Goal: Check status: Check status

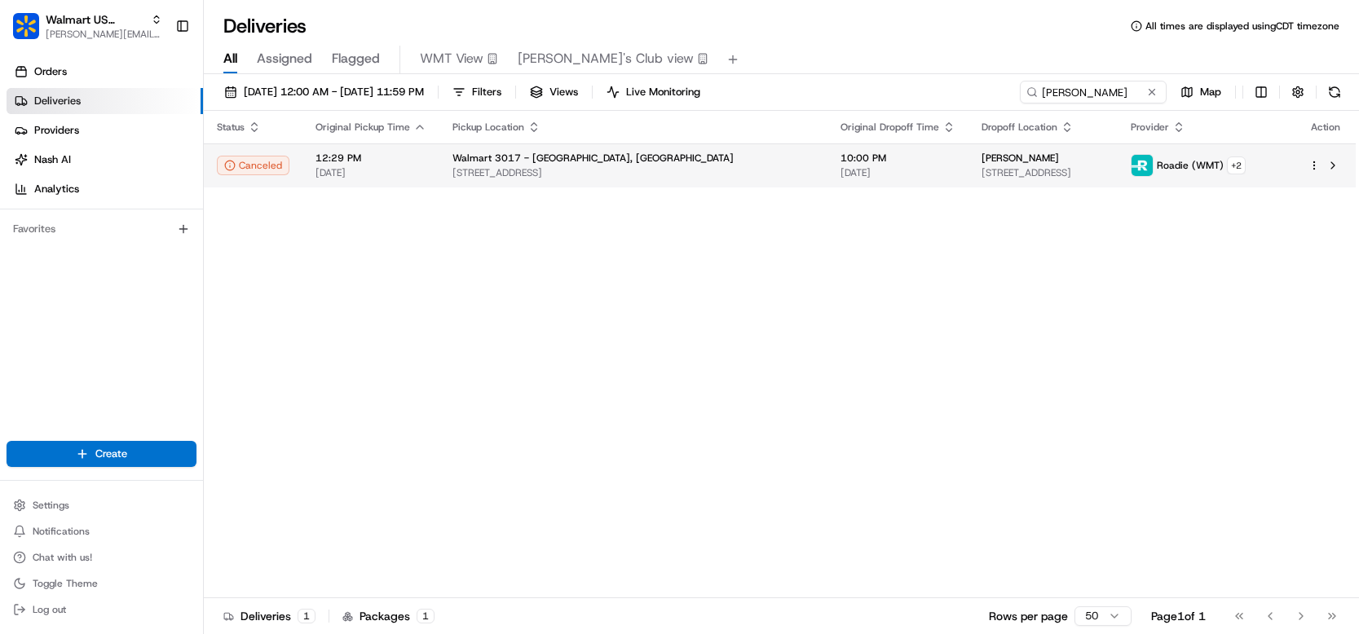
click at [981, 178] on span "[STREET_ADDRESS]" at bounding box center [1042, 172] width 123 height 13
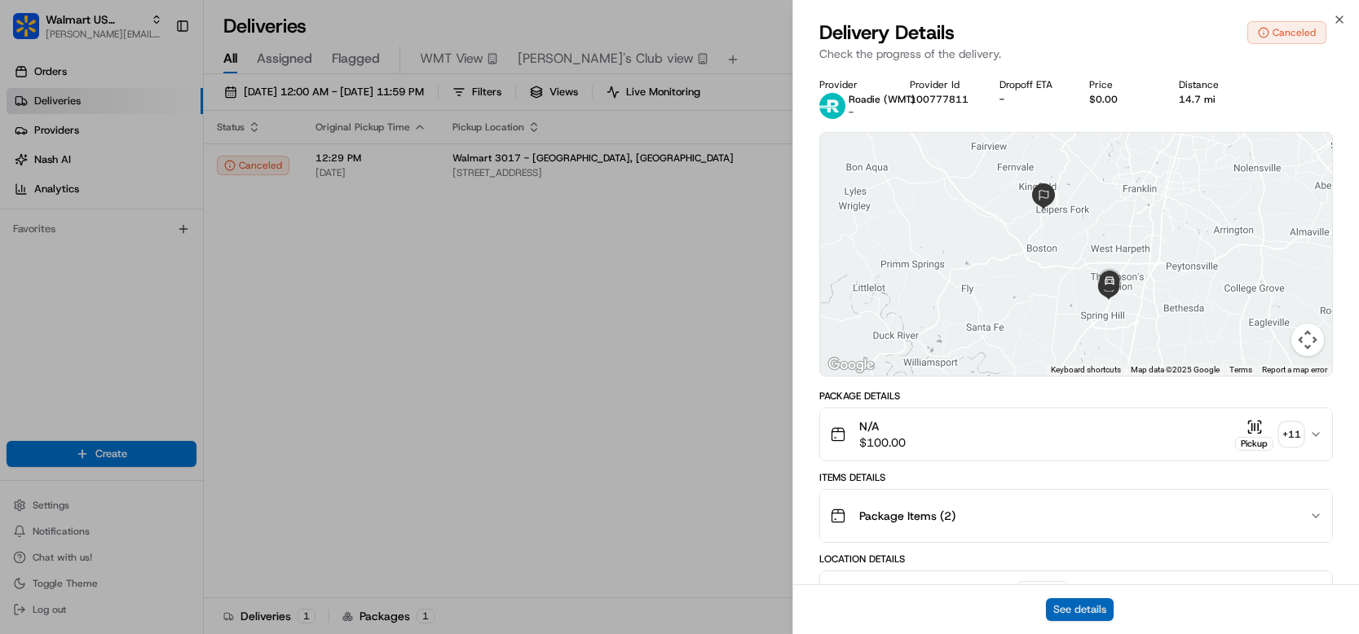
click at [1077, 605] on button "See details" at bounding box center [1080, 609] width 68 height 23
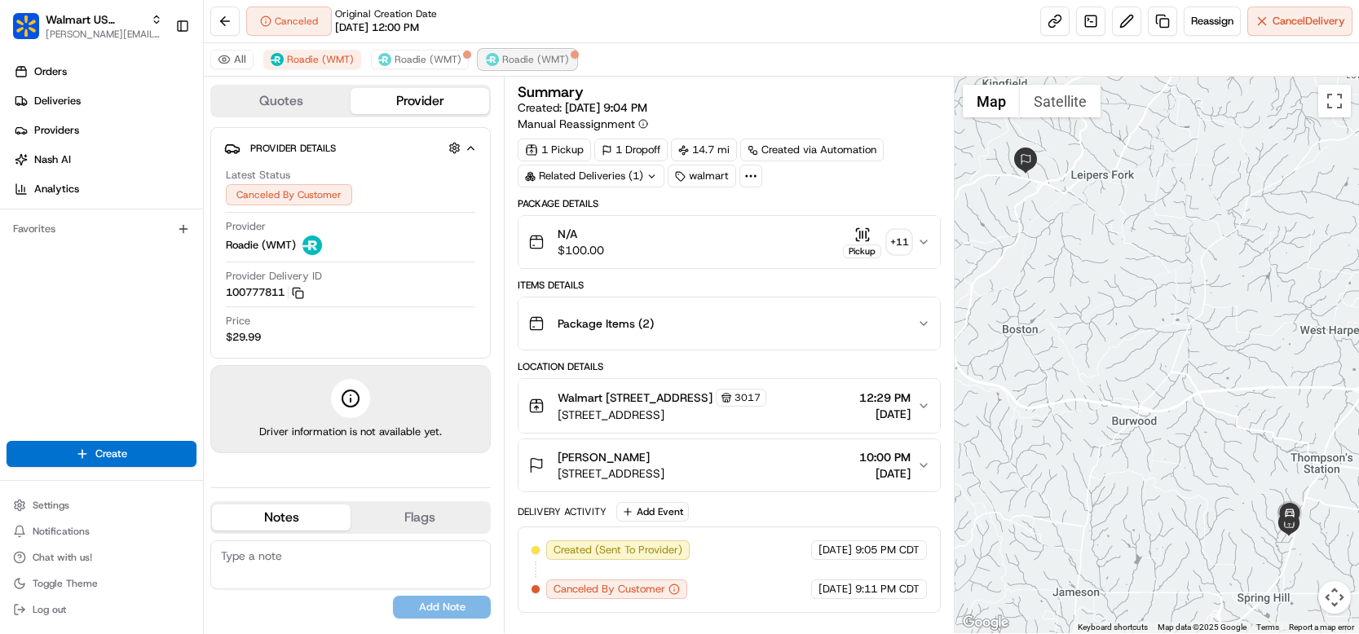
click at [512, 66] on button "Roadie (WMT)" at bounding box center [528, 60] width 98 height 20
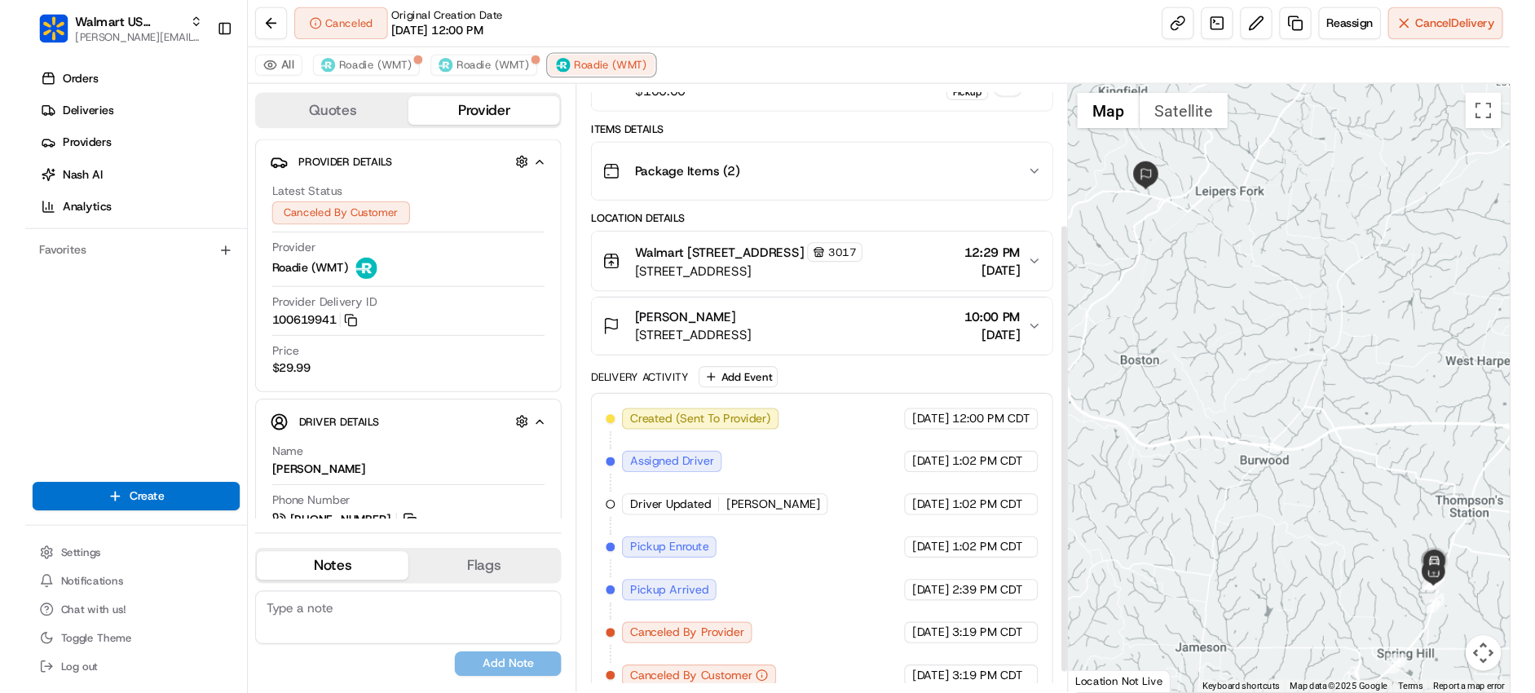
scroll to position [173, 0]
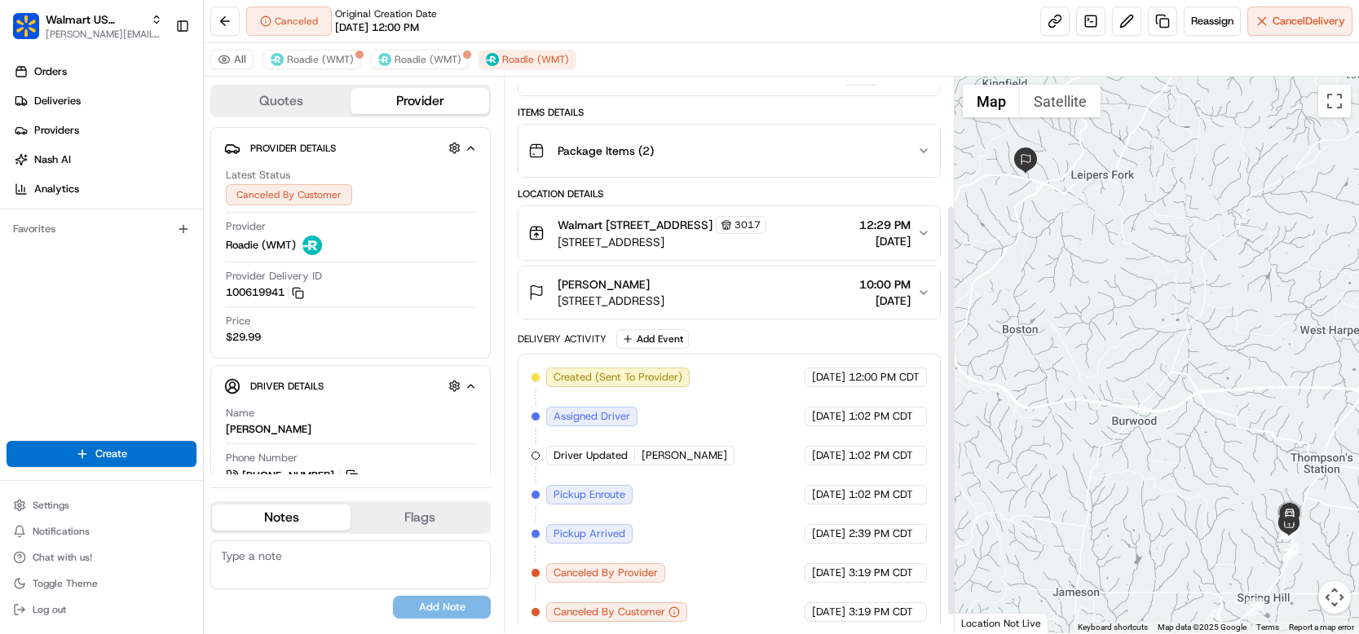
click at [601, 541] on span "Pickup Arrived" at bounding box center [590, 534] width 72 height 15
click at [842, 541] on span "[DATE]" at bounding box center [828, 534] width 33 height 15
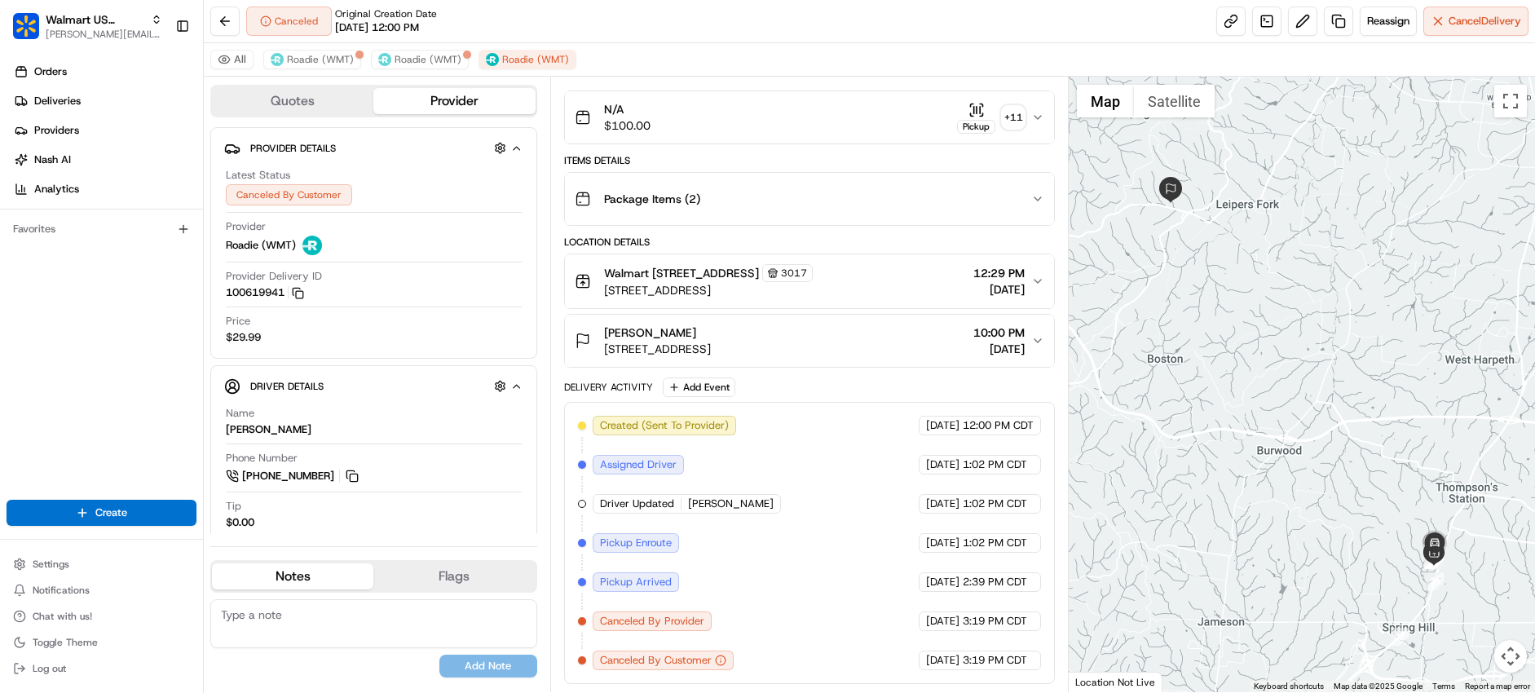
scroll to position [139, 0]
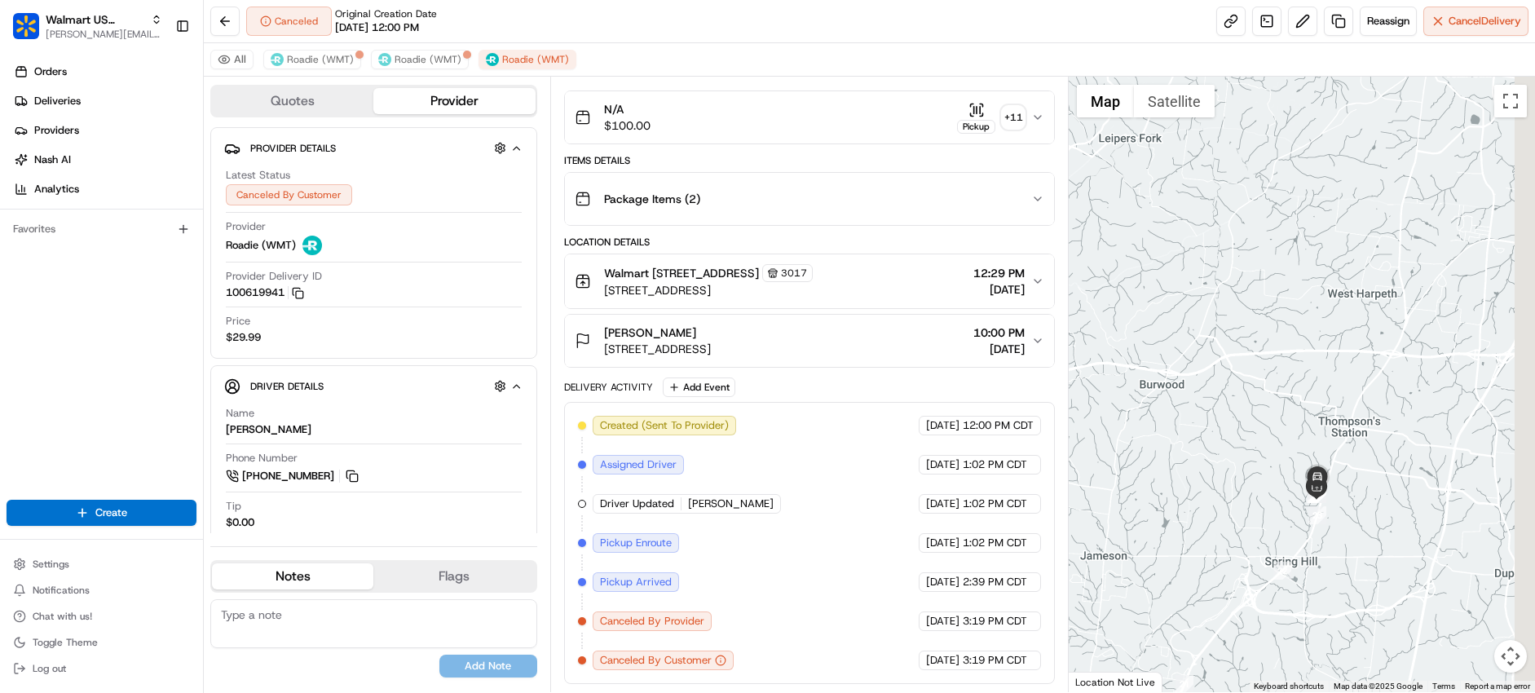
drag, startPoint x: 1327, startPoint y: 370, endPoint x: 1180, endPoint y: 173, distance: 246.4
click at [1174, 140] on div at bounding box center [1302, 384] width 466 height 615
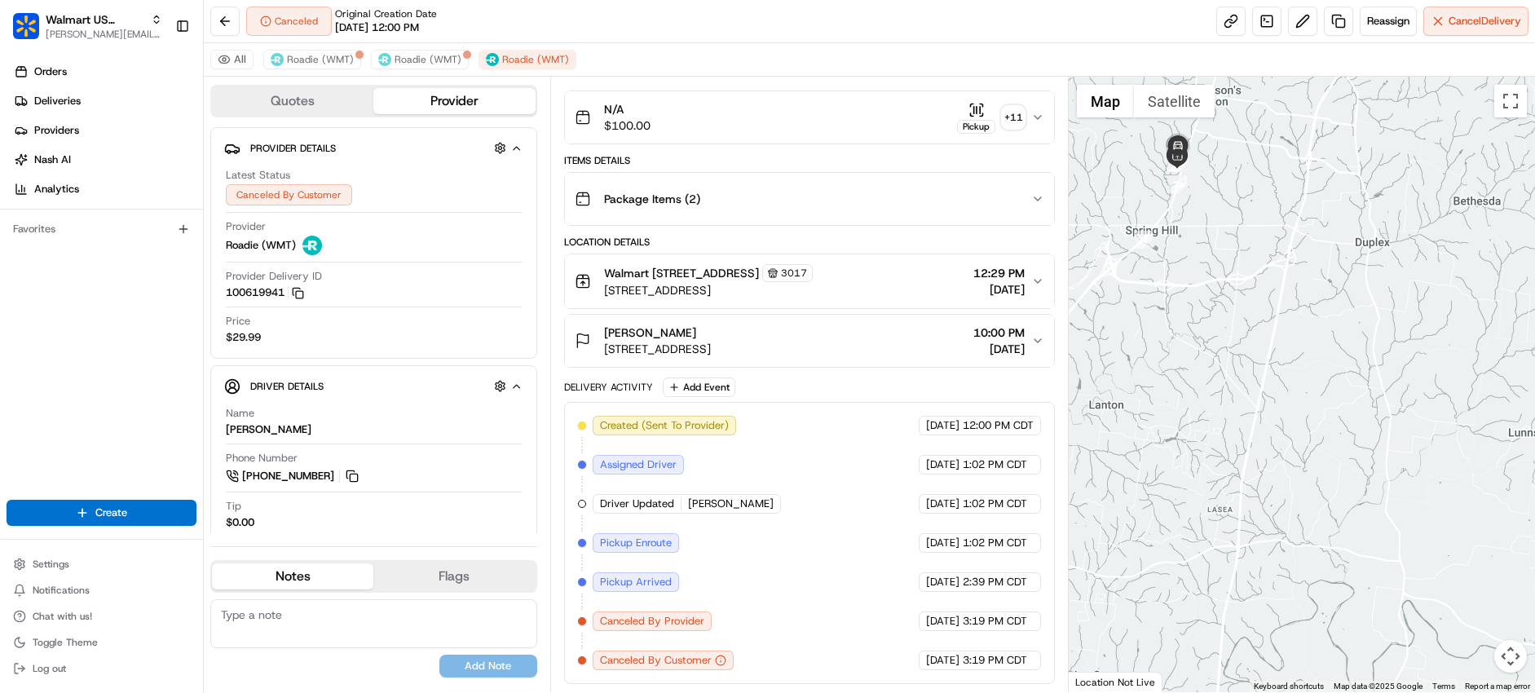
drag, startPoint x: 1091, startPoint y: 262, endPoint x: 1245, endPoint y: 314, distance: 162.7
click at [1245, 314] on div at bounding box center [1302, 384] width 466 height 615
drag, startPoint x: 1229, startPoint y: 205, endPoint x: 1273, endPoint y: 287, distance: 92.3
click at [1273, 287] on div at bounding box center [1302, 384] width 466 height 615
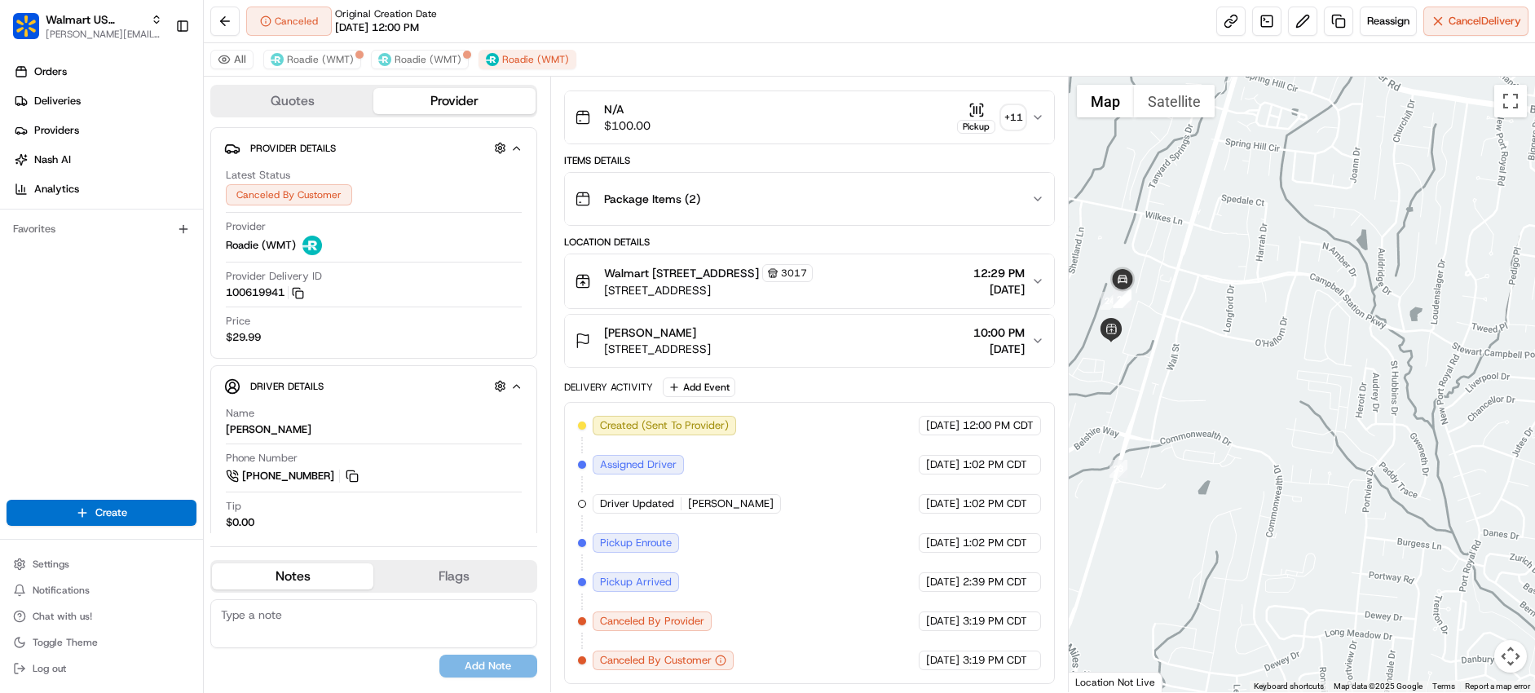
drag, startPoint x: 1216, startPoint y: 304, endPoint x: 1272, endPoint y: 297, distance: 55.9
click at [1296, 285] on div at bounding box center [1302, 384] width 466 height 615
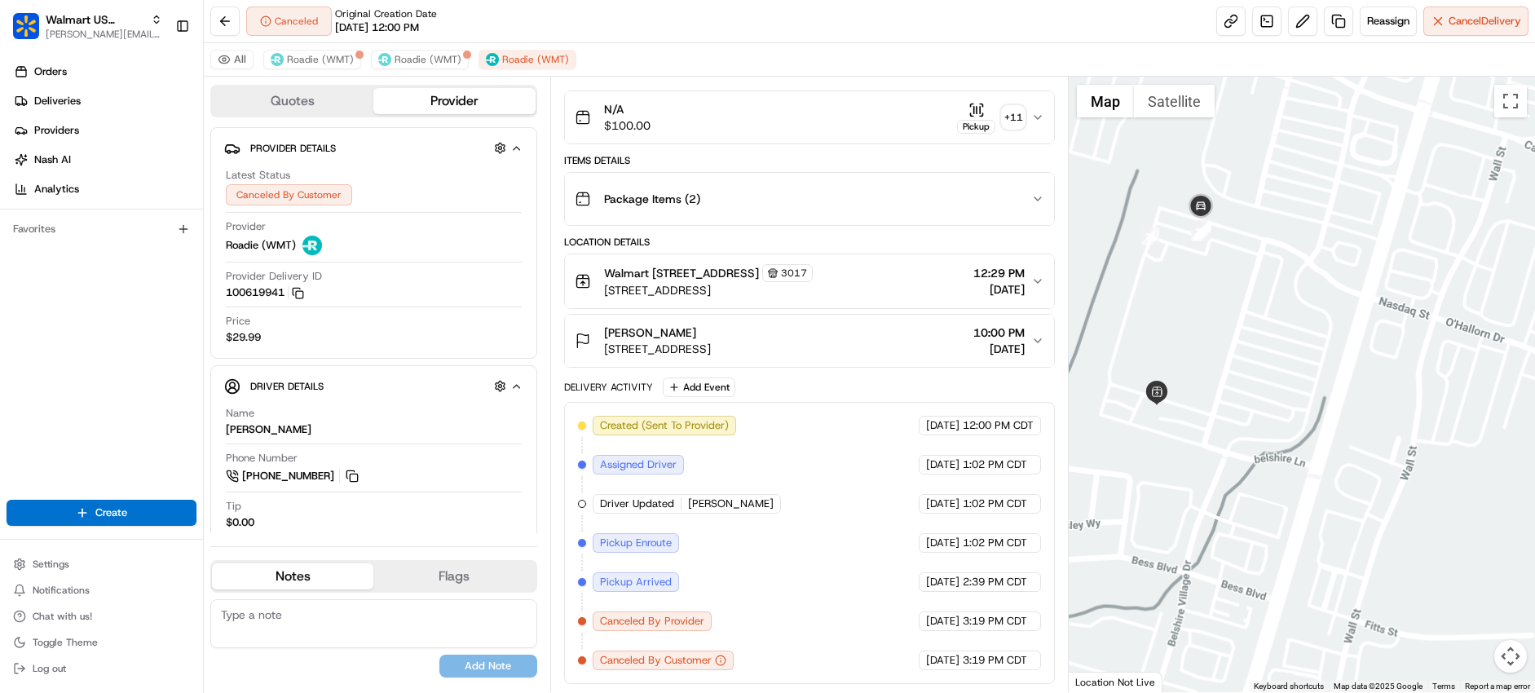
drag, startPoint x: 1190, startPoint y: 304, endPoint x: 1286, endPoint y: 300, distance: 96.3
click at [1293, 296] on div at bounding box center [1302, 384] width 466 height 615
drag, startPoint x: 1118, startPoint y: 403, endPoint x: 1155, endPoint y: 390, distance: 39.4
click at [1155, 390] on div at bounding box center [1302, 384] width 466 height 615
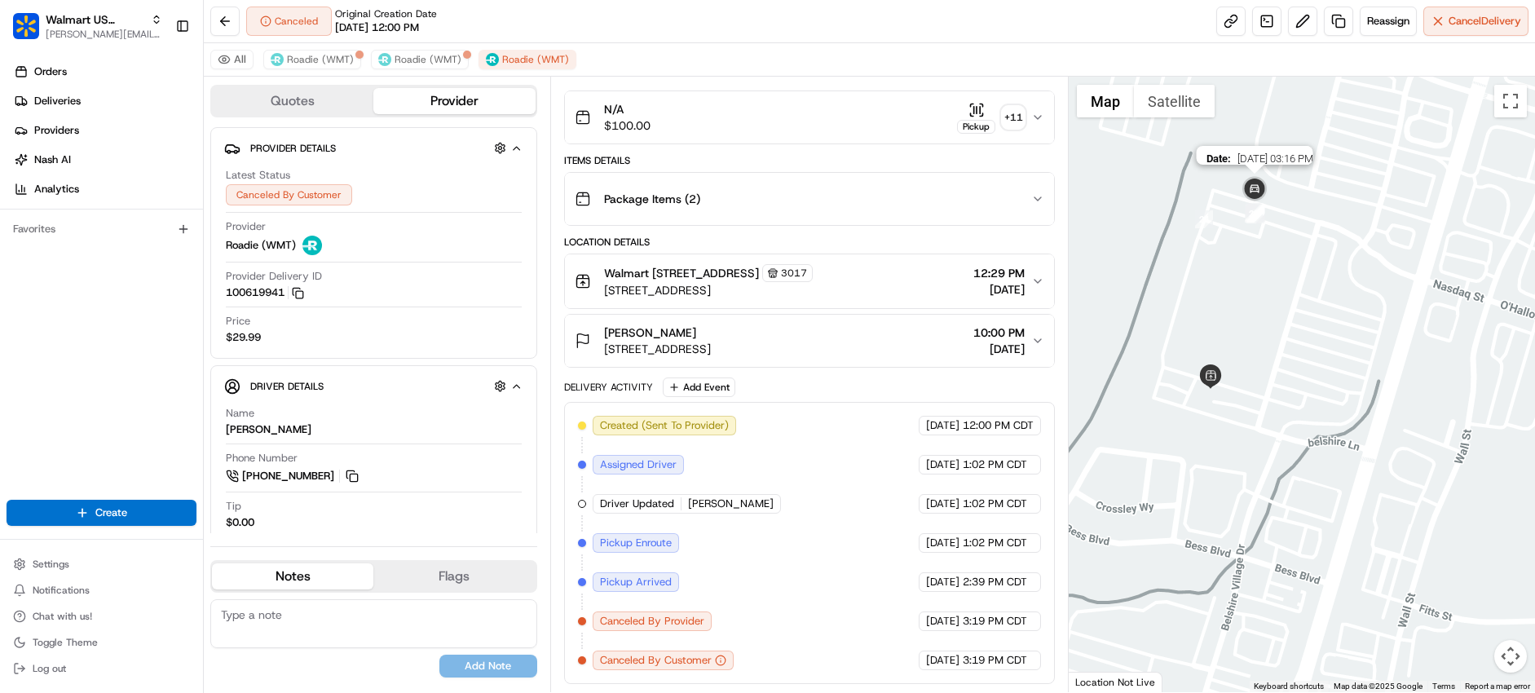
click at [1252, 182] on img at bounding box center [1254, 190] width 33 height 33
click at [1253, 216] on img "29" at bounding box center [1254, 214] width 18 height 18
click at [1205, 224] on img "24" at bounding box center [1204, 219] width 18 height 18
click at [1211, 293] on div "To navigate, press the arrow keys." at bounding box center [1302, 384] width 466 height 615
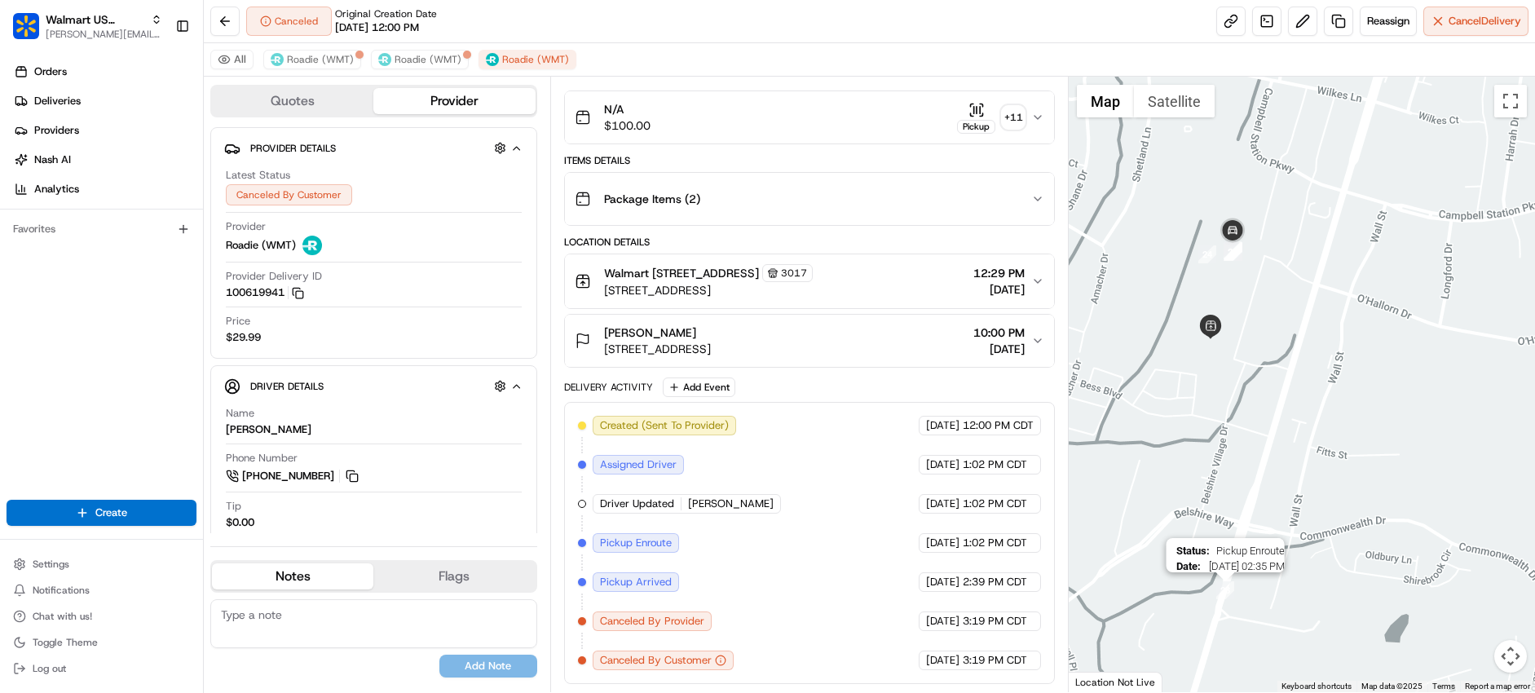
click at [1224, 594] on img "23" at bounding box center [1225, 590] width 18 height 18
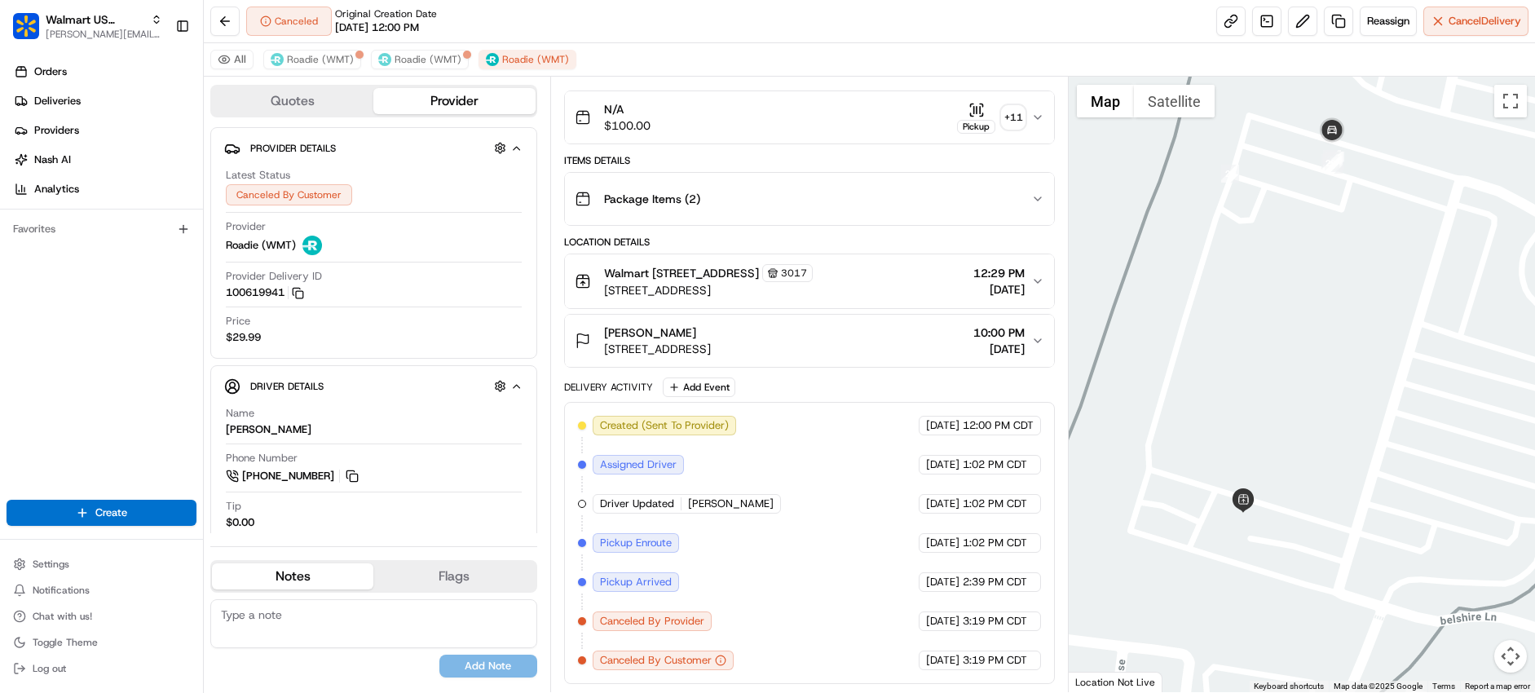
drag, startPoint x: 1205, startPoint y: 306, endPoint x: 1203, endPoint y: 357, distance: 51.4
click at [1203, 361] on div at bounding box center [1302, 384] width 466 height 615
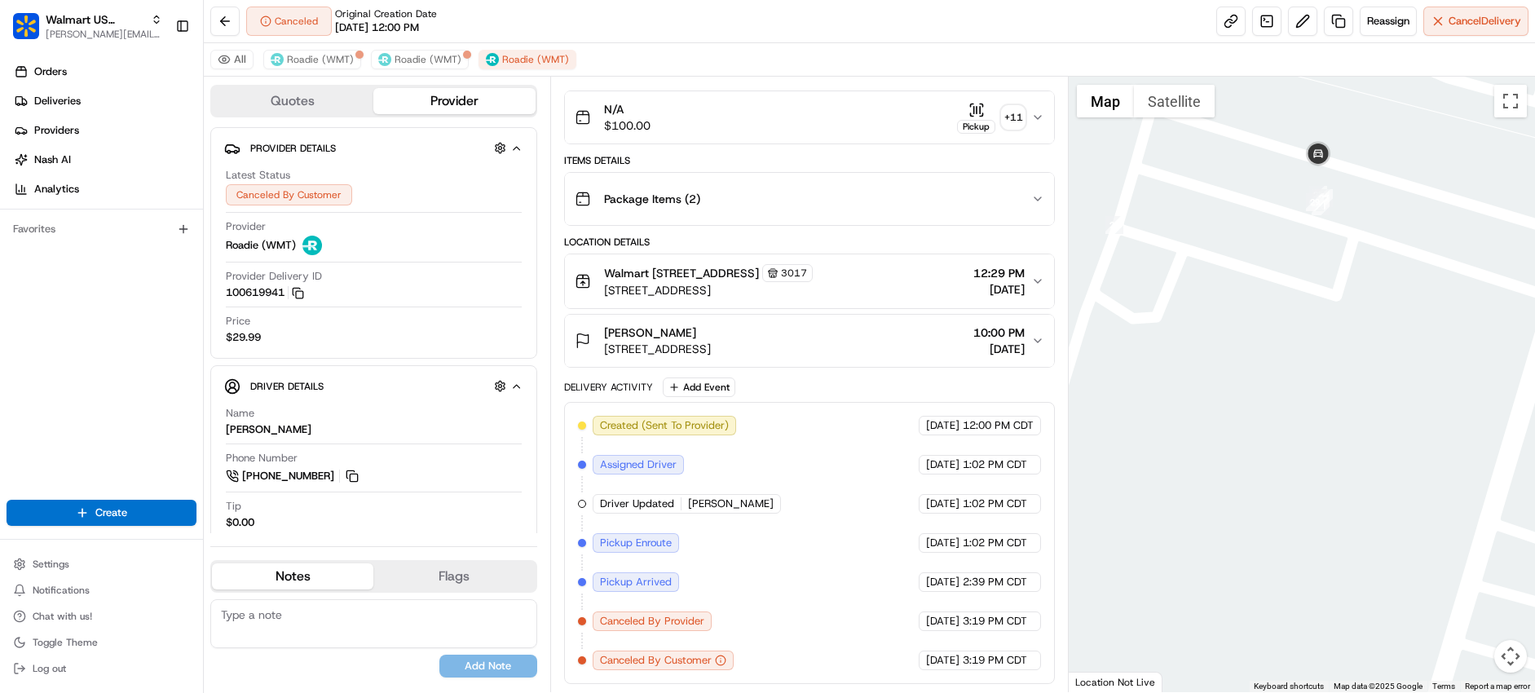
drag, startPoint x: 1305, startPoint y: 179, endPoint x: 1330, endPoint y: 251, distance: 76.1
click at [1331, 251] on div at bounding box center [1302, 384] width 466 height 615
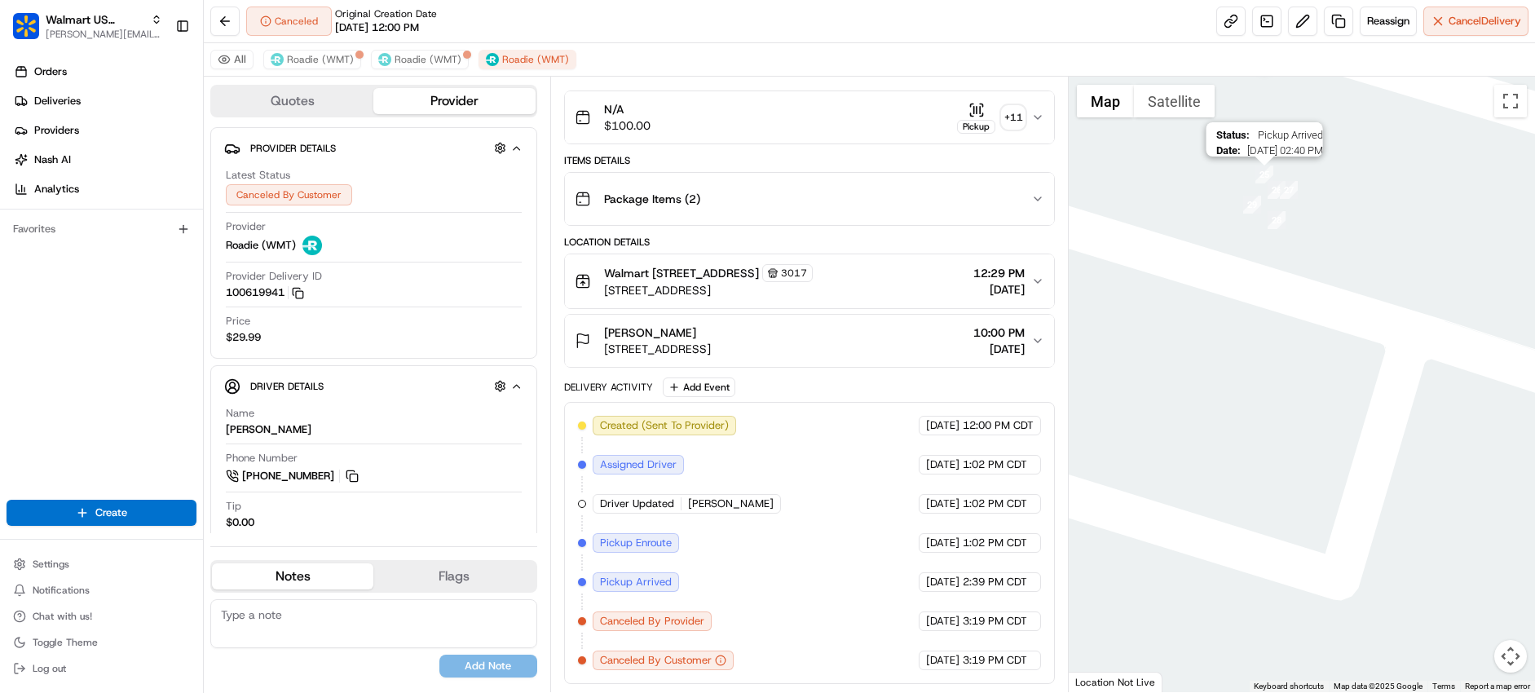
click at [1263, 171] on img "25" at bounding box center [1264, 174] width 18 height 18
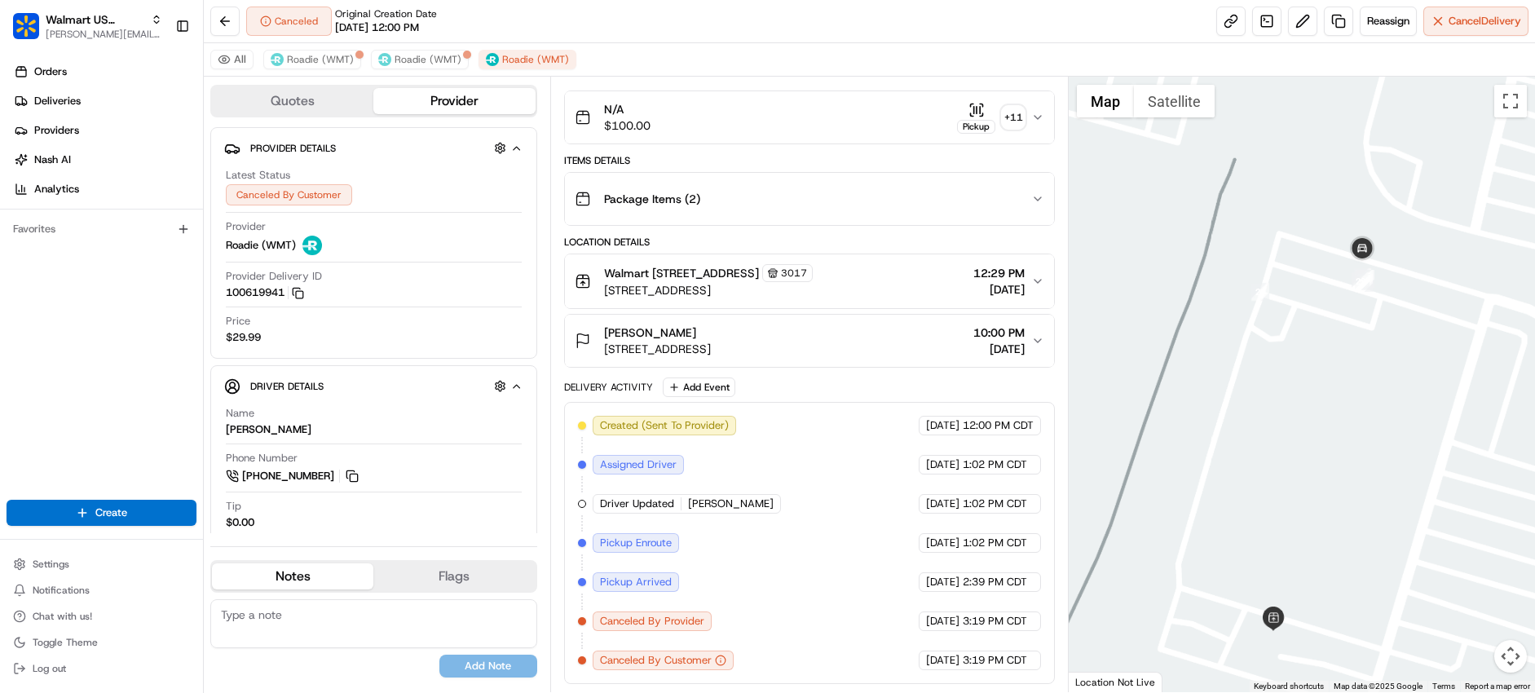
drag, startPoint x: 1411, startPoint y: 366, endPoint x: 1335, endPoint y: 278, distance: 116.2
click at [1334, 276] on div "To navigate, press the arrow keys." at bounding box center [1302, 384] width 466 height 615
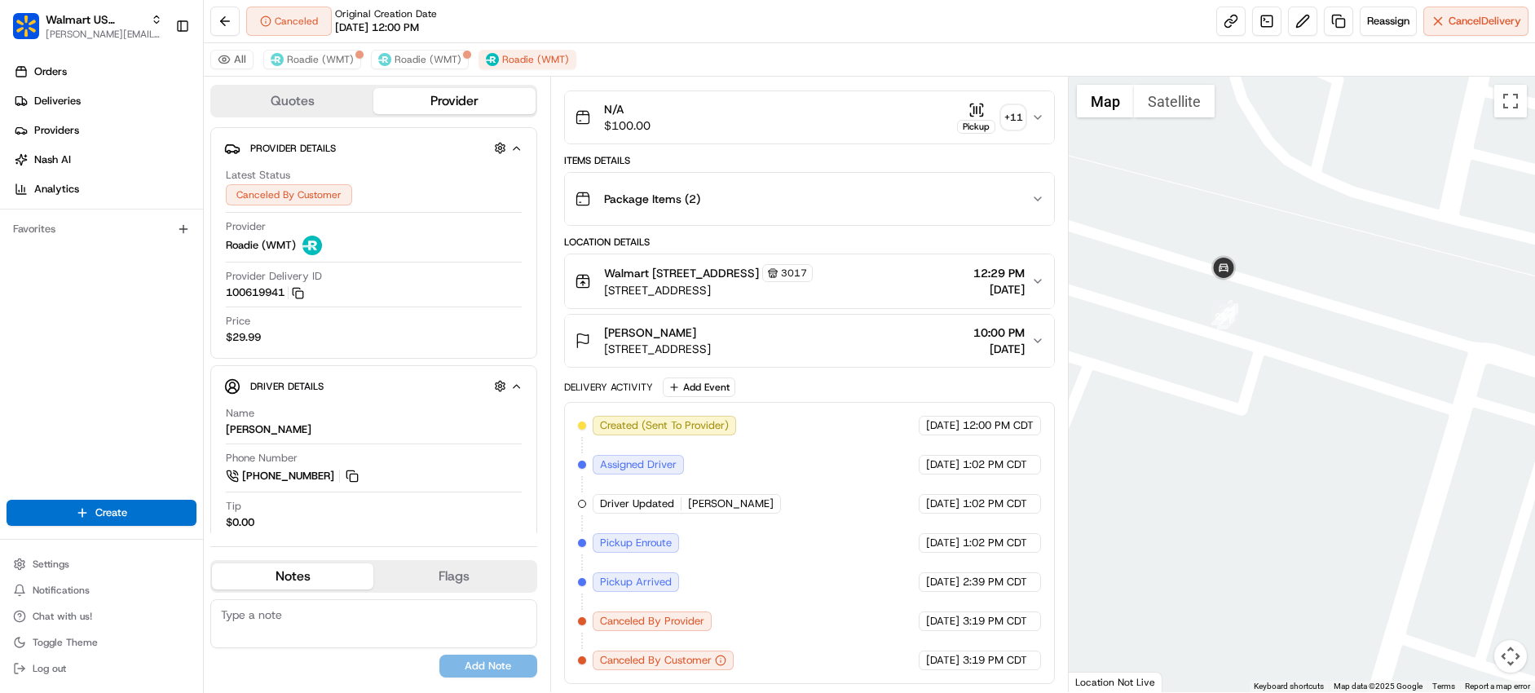
drag, startPoint x: 1240, startPoint y: 392, endPoint x: 1268, endPoint y: 351, distance: 49.3
click at [1284, 351] on div at bounding box center [1302, 384] width 466 height 615
